Goal: Navigation & Orientation: Find specific page/section

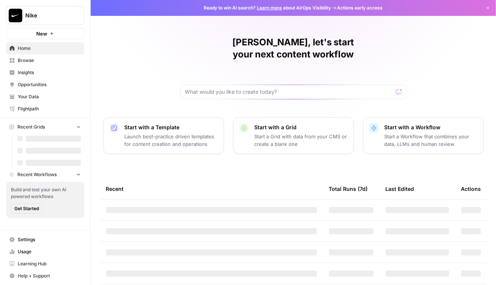
click at [35, 15] on span "Nike" at bounding box center [48, 16] width 46 height 8
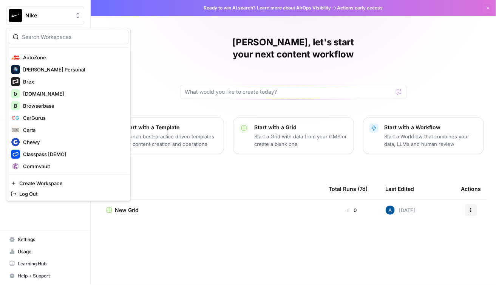
scroll to position [140, 0]
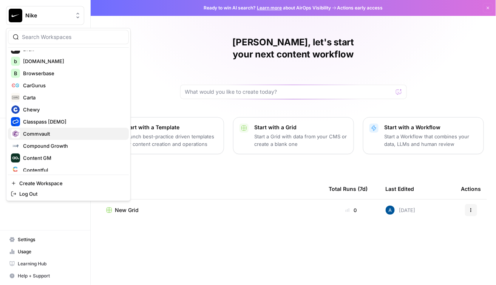
click at [48, 129] on div "Commvault" at bounding box center [68, 133] width 115 height 9
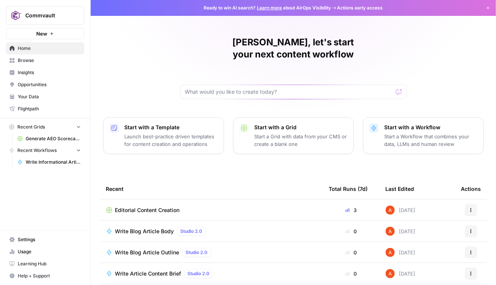
click at [21, 72] on span "Insights" at bounding box center [49, 72] width 63 height 7
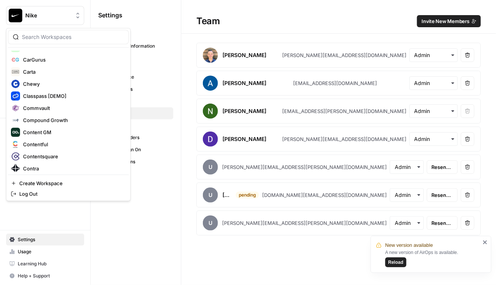
scroll to position [166, 0]
click at [46, 112] on button "Commvault" at bounding box center [68, 108] width 121 height 12
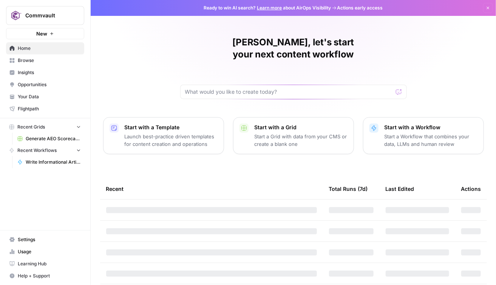
click at [51, 74] on span "Insights" at bounding box center [49, 72] width 63 height 7
